Goal: Transaction & Acquisition: Purchase product/service

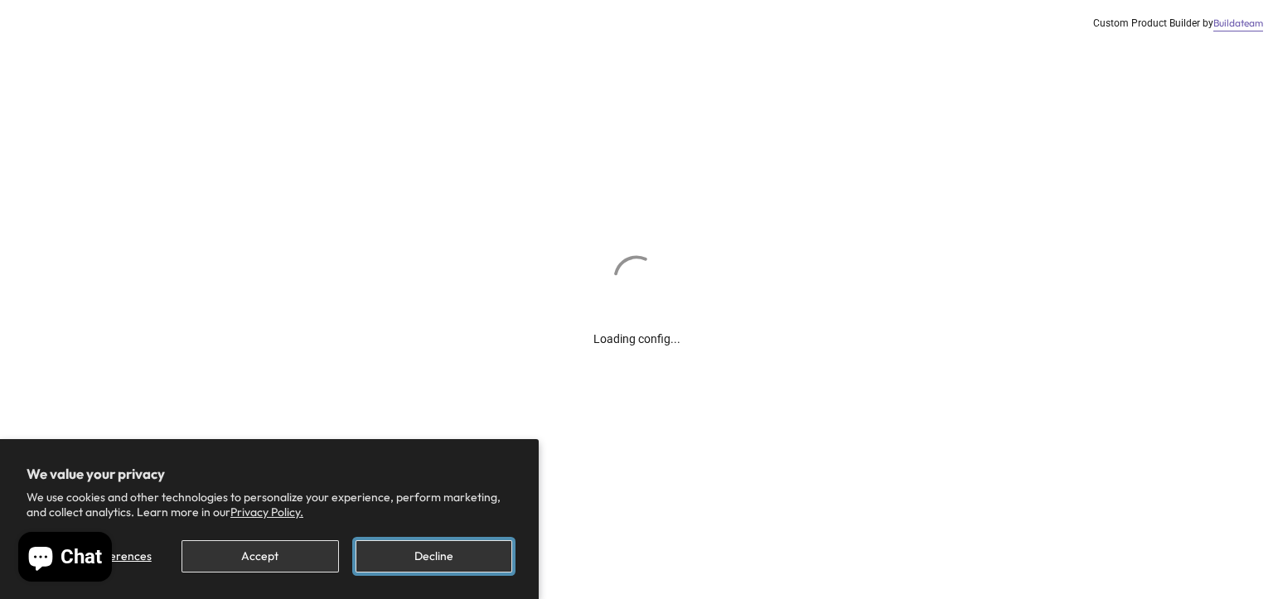
click at [440, 545] on button "Decline" at bounding box center [433, 556] width 157 height 32
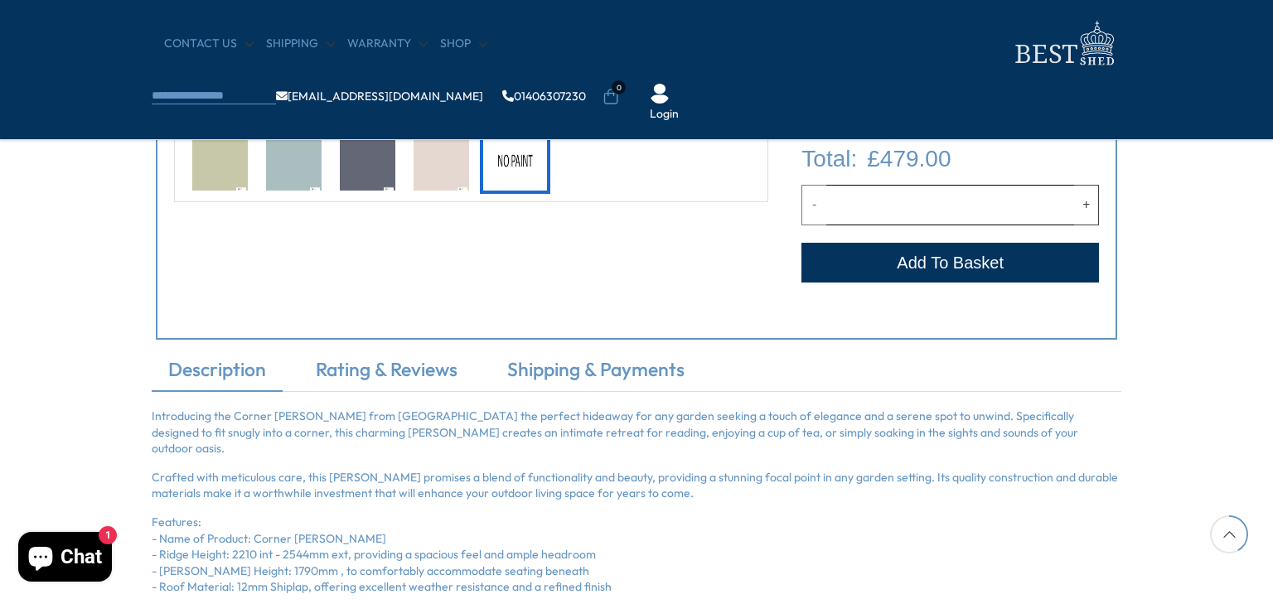
scroll to position [746, 0]
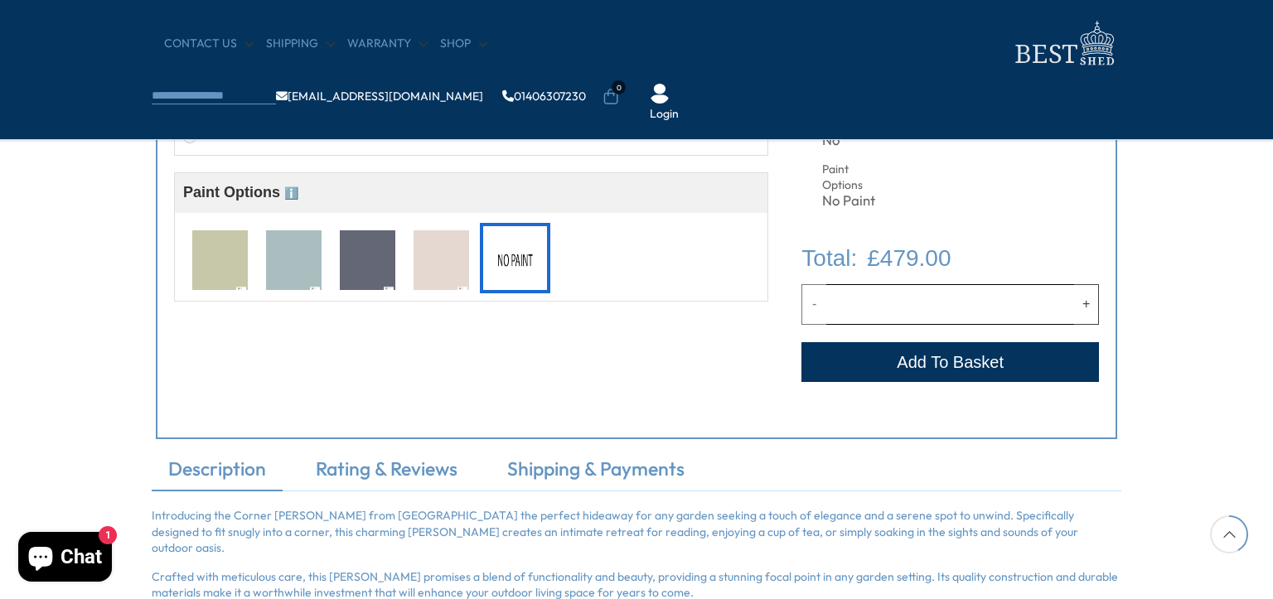
click at [428, 265] on img at bounding box center [442, 260] width 56 height 61
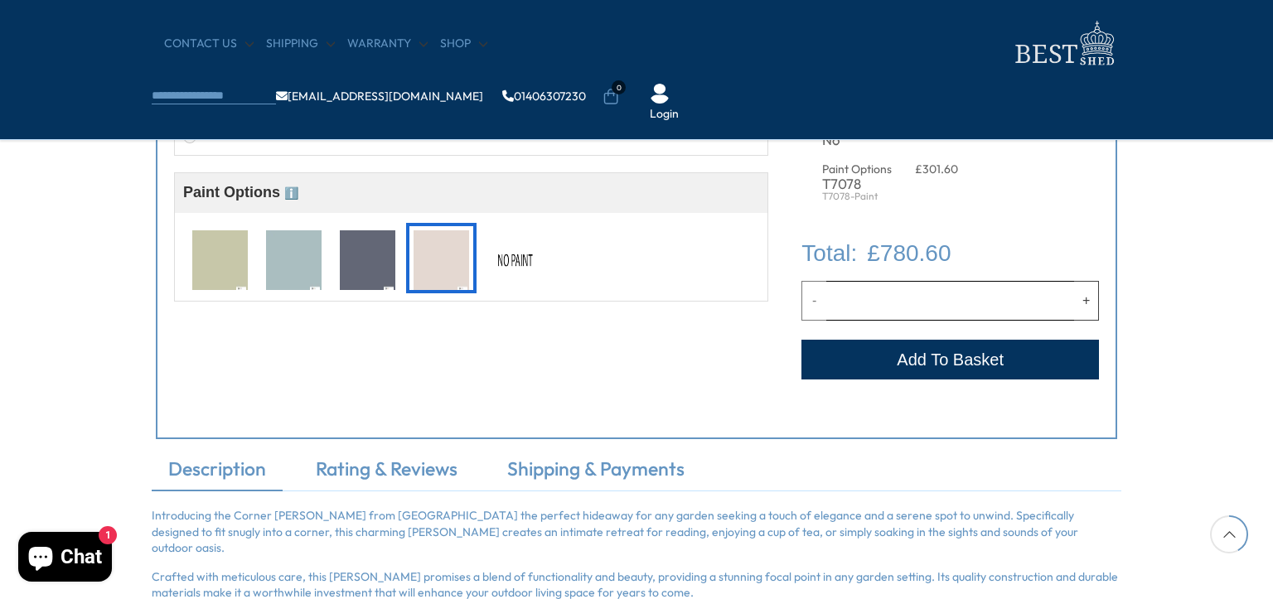
click at [507, 258] on img at bounding box center [515, 260] width 56 height 61
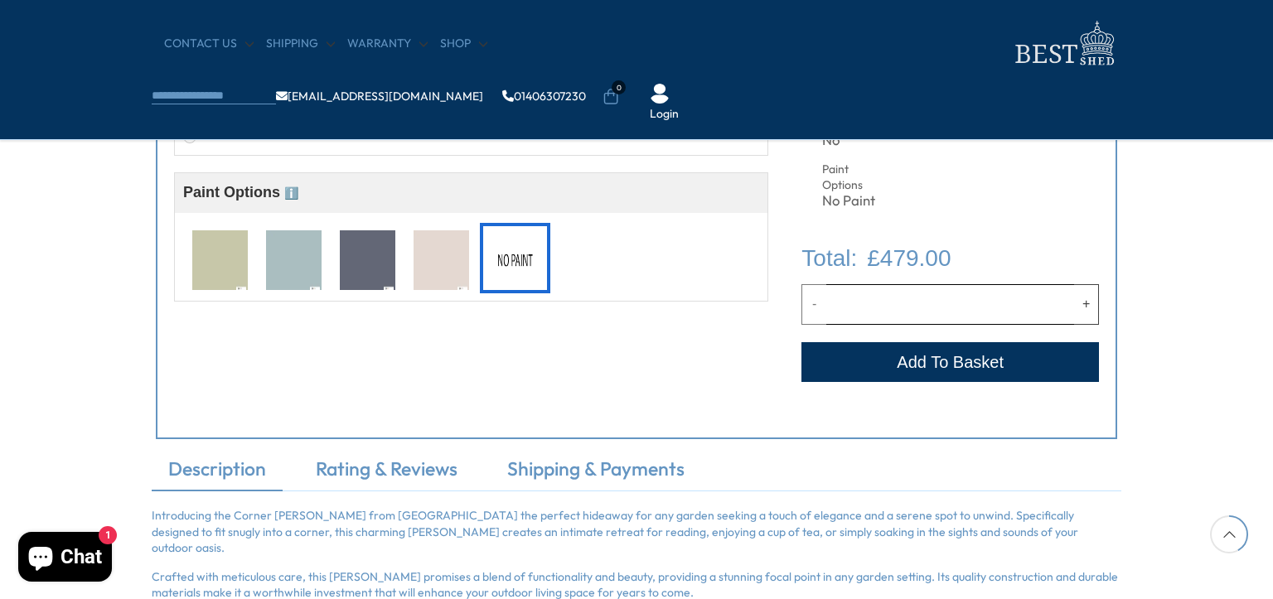
click at [382, 257] on img at bounding box center [368, 260] width 56 height 61
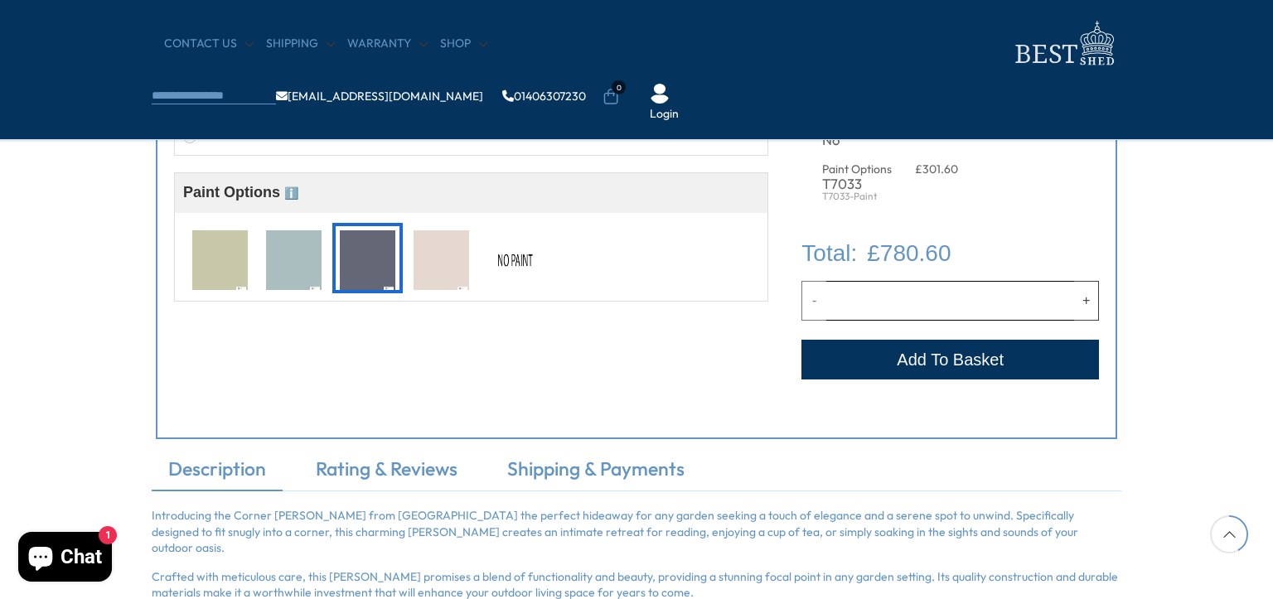
click at [528, 265] on img at bounding box center [515, 260] width 56 height 61
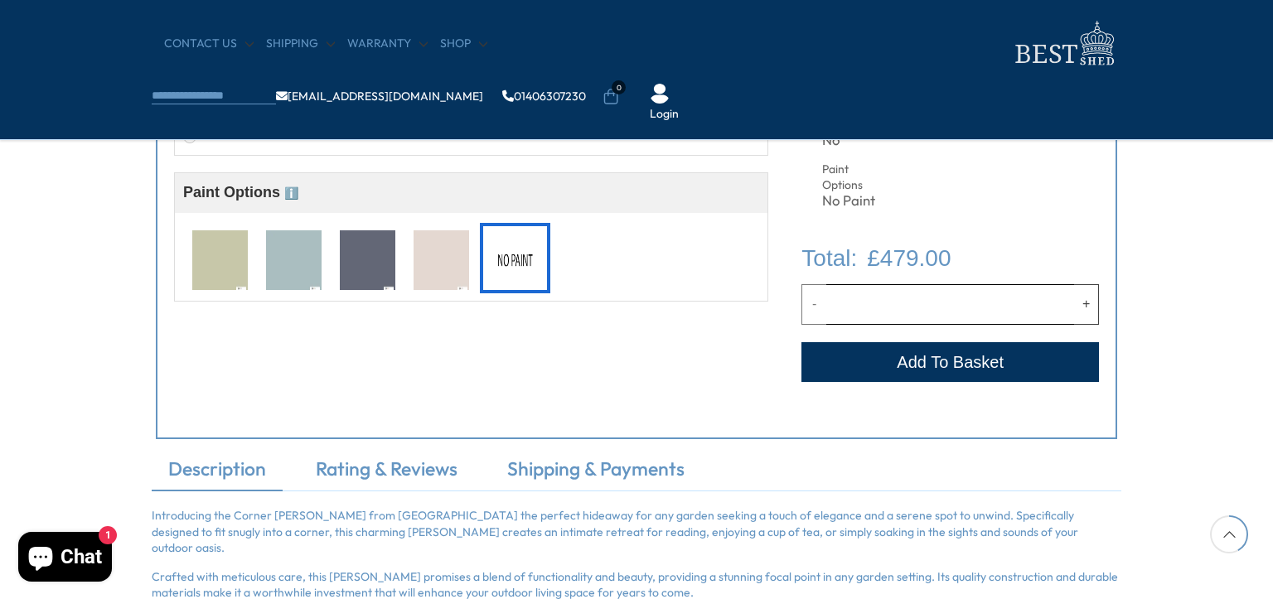
click at [312, 261] on img at bounding box center [294, 260] width 56 height 61
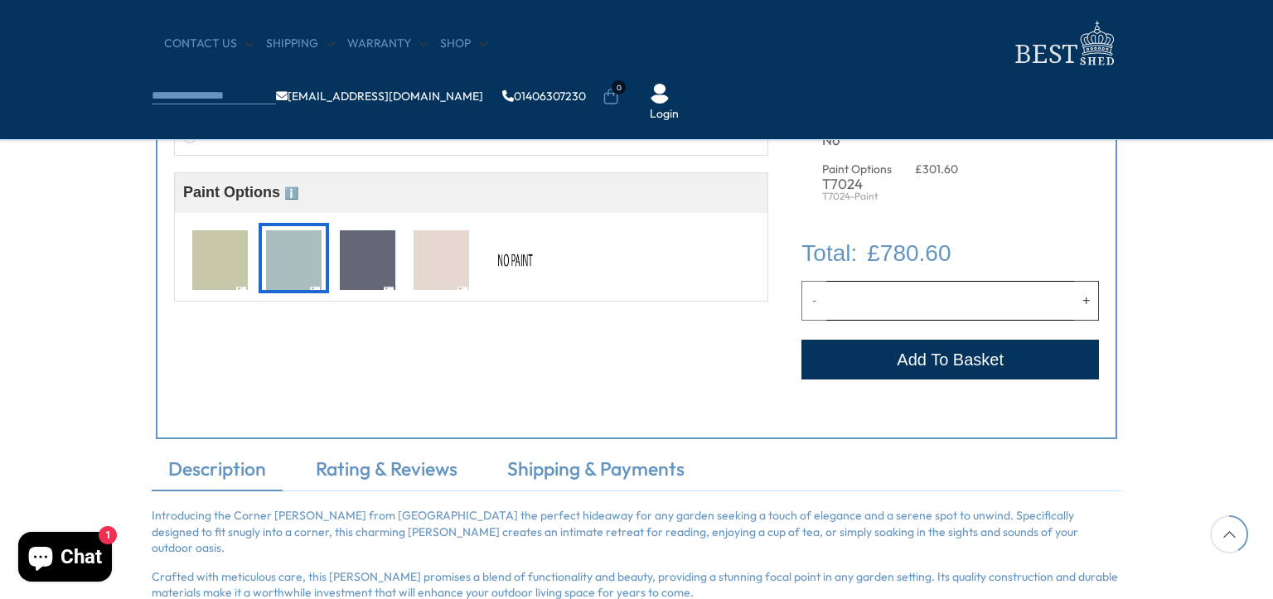
click at [504, 267] on img at bounding box center [515, 260] width 56 height 61
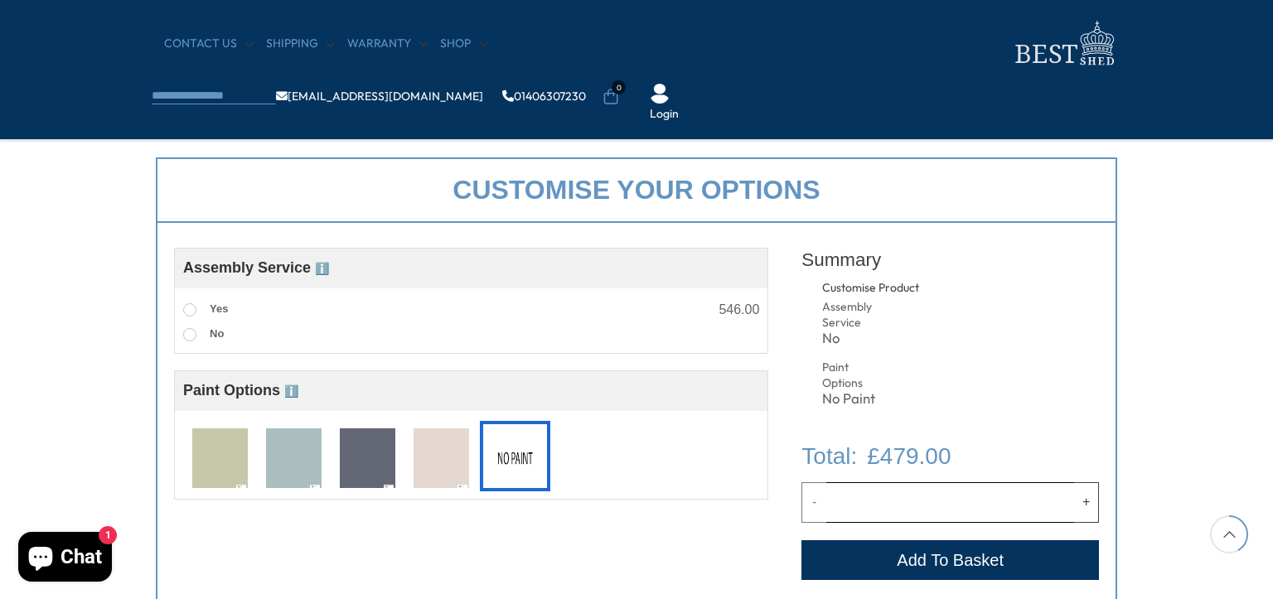
scroll to position [331, 0]
